Goal: Information Seeking & Learning: Learn about a topic

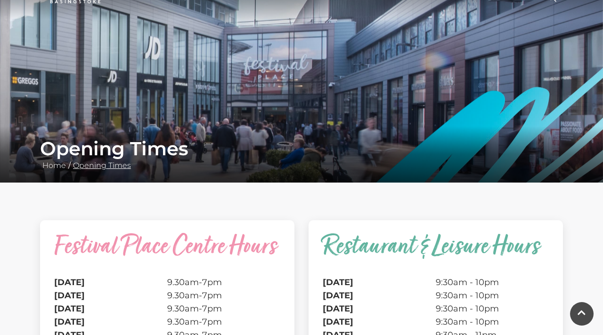
scroll to position [53, 0]
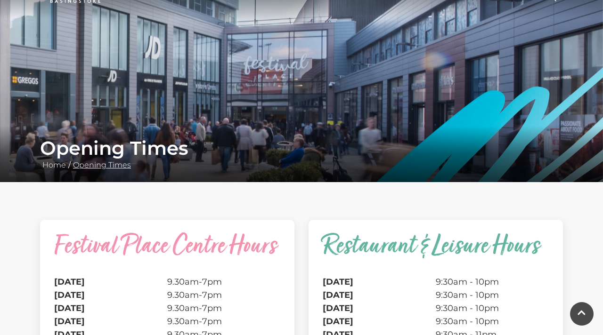
click at [117, 168] on link "Opening Times" at bounding box center [102, 165] width 63 height 9
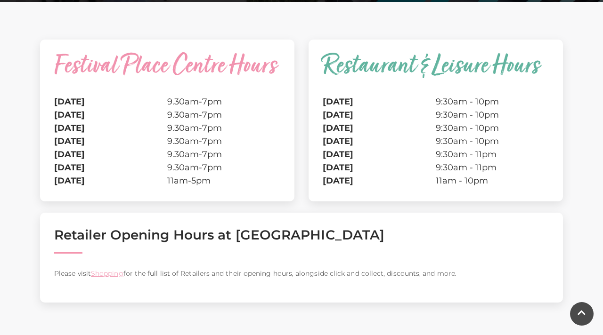
scroll to position [270, 0]
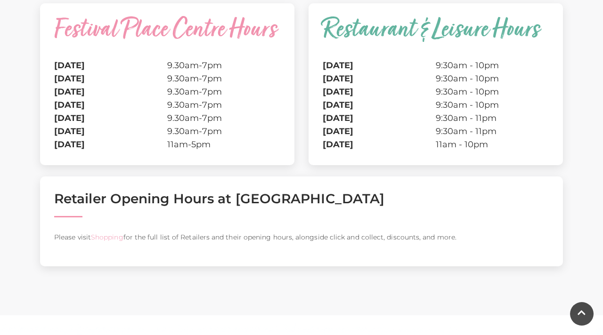
click at [108, 235] on link "Shopping" at bounding box center [107, 237] width 33 height 8
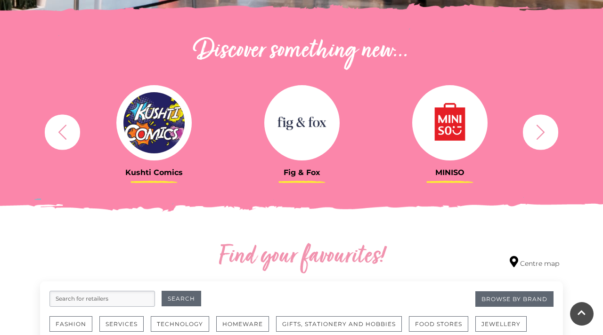
scroll to position [313, 0]
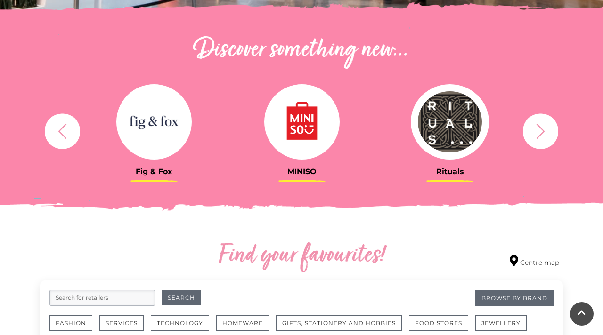
click at [542, 136] on icon "button" at bounding box center [540, 130] width 17 height 17
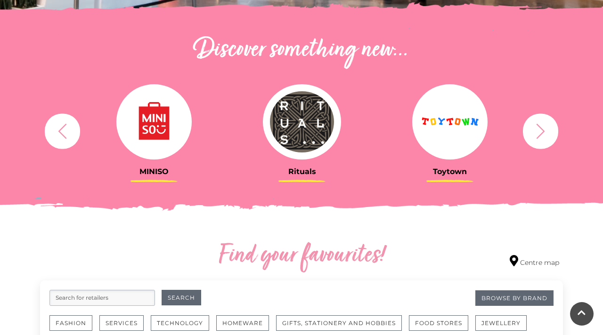
click at [542, 136] on icon "button" at bounding box center [540, 130] width 17 height 17
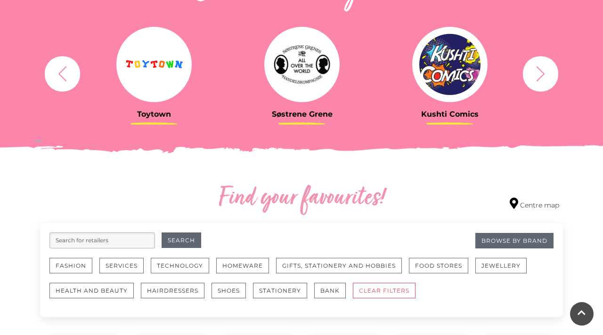
scroll to position [138, 0]
